Goal: Task Accomplishment & Management: Manage account settings

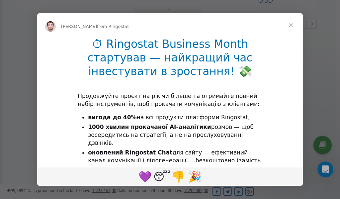
click at [293, 26] on span "Close" at bounding box center [291, 25] width 24 height 24
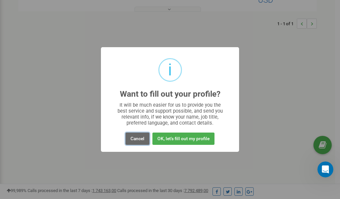
click at [138, 139] on button "Cancel" at bounding box center [138, 139] width 24 height 12
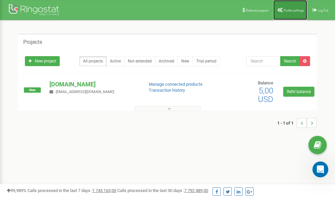
click at [292, 8] on link "Profile settings" at bounding box center [291, 10] width 34 height 20
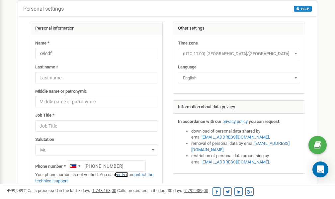
click at [126, 175] on link "verify it" at bounding box center [122, 174] width 14 height 5
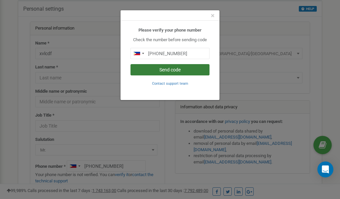
click at [164, 68] on button "Send code" at bounding box center [170, 69] width 79 height 11
